Goal: Navigation & Orientation: Find specific page/section

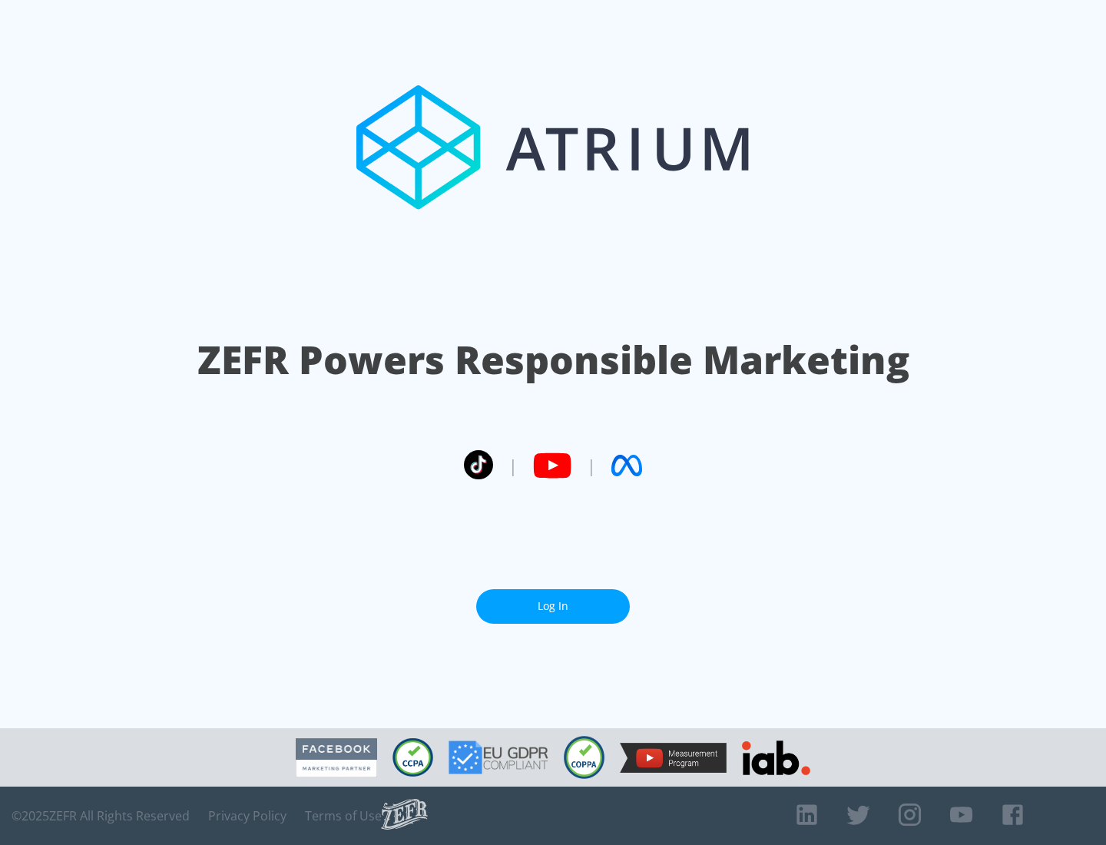
click at [553, 606] on link "Log In" at bounding box center [553, 606] width 154 height 35
